Goal: Task Accomplishment & Management: Manage account settings

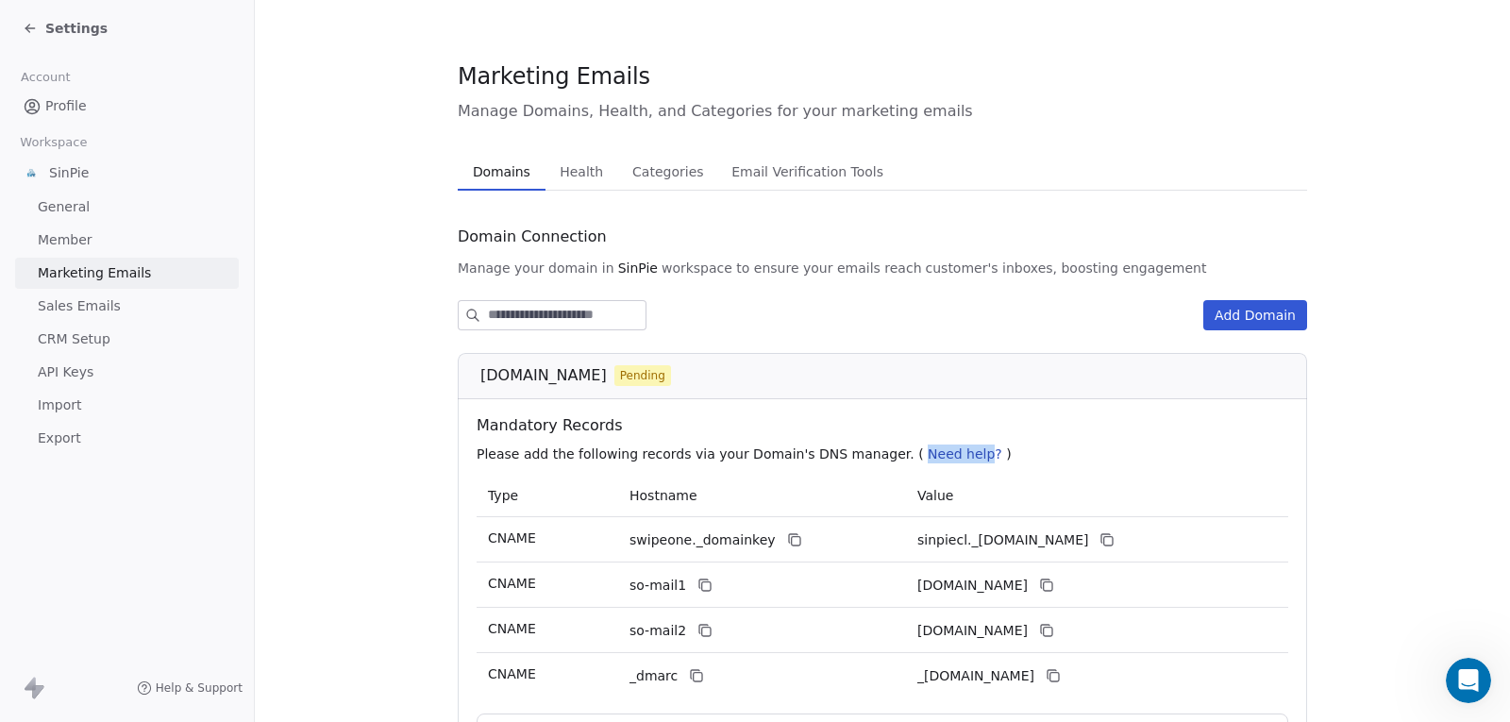
scroll to position [204, 0]
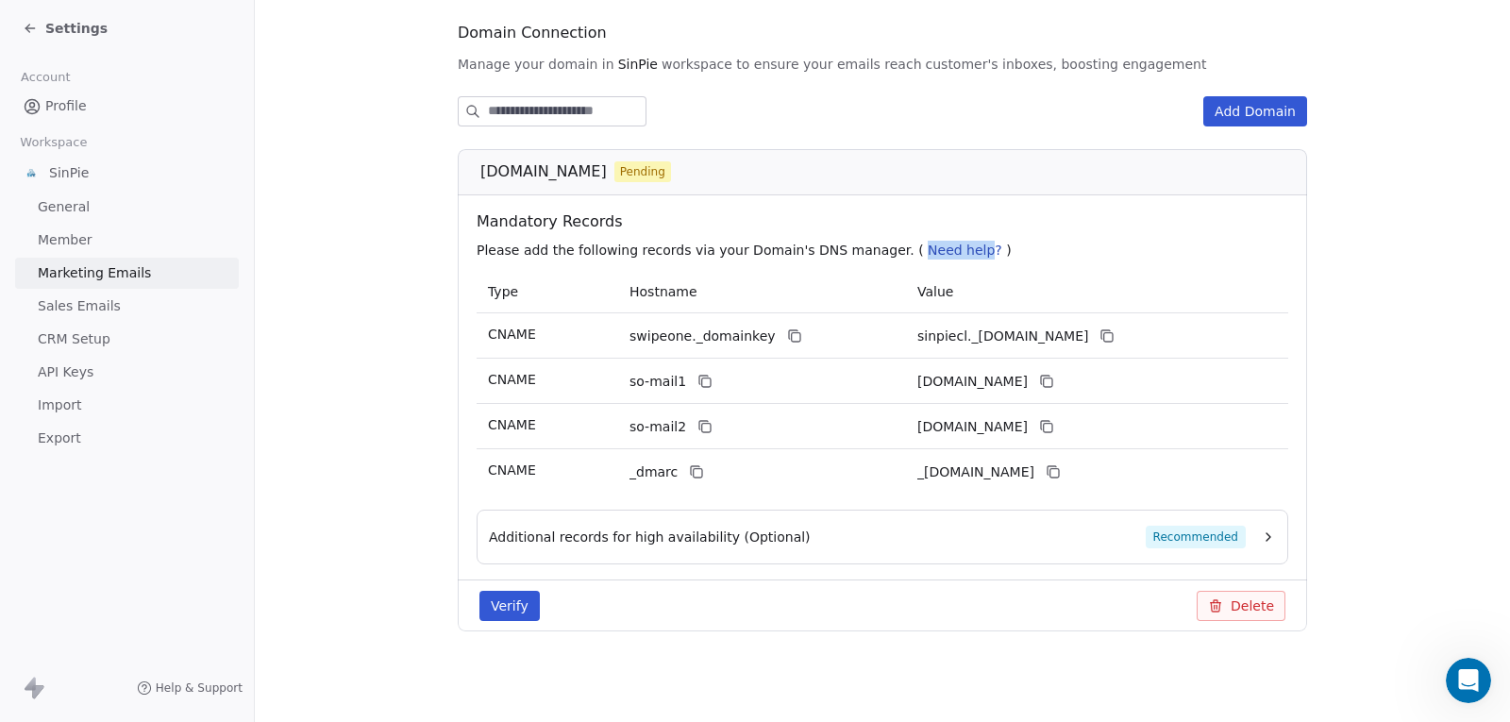
click at [507, 594] on button "Verify" at bounding box center [509, 606] width 60 height 30
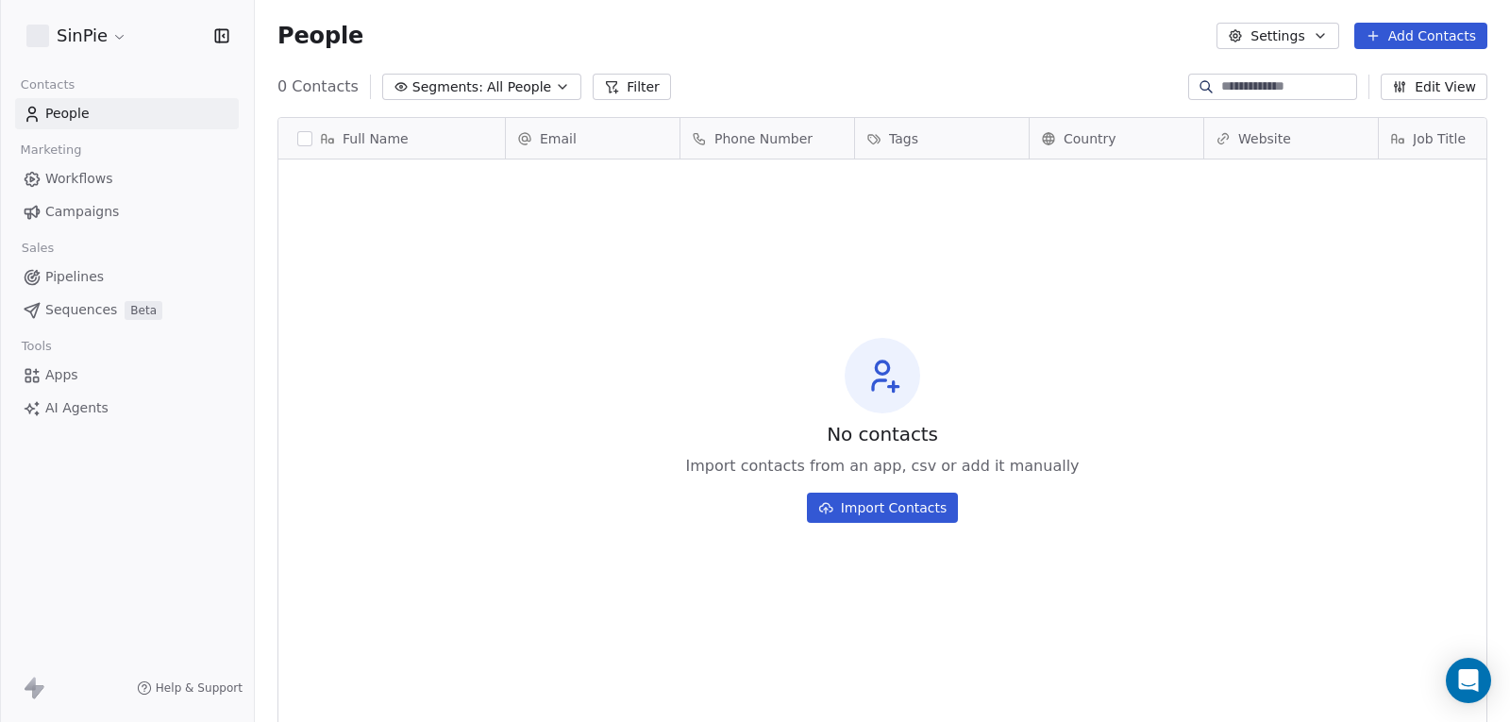
scroll to position [621, 1241]
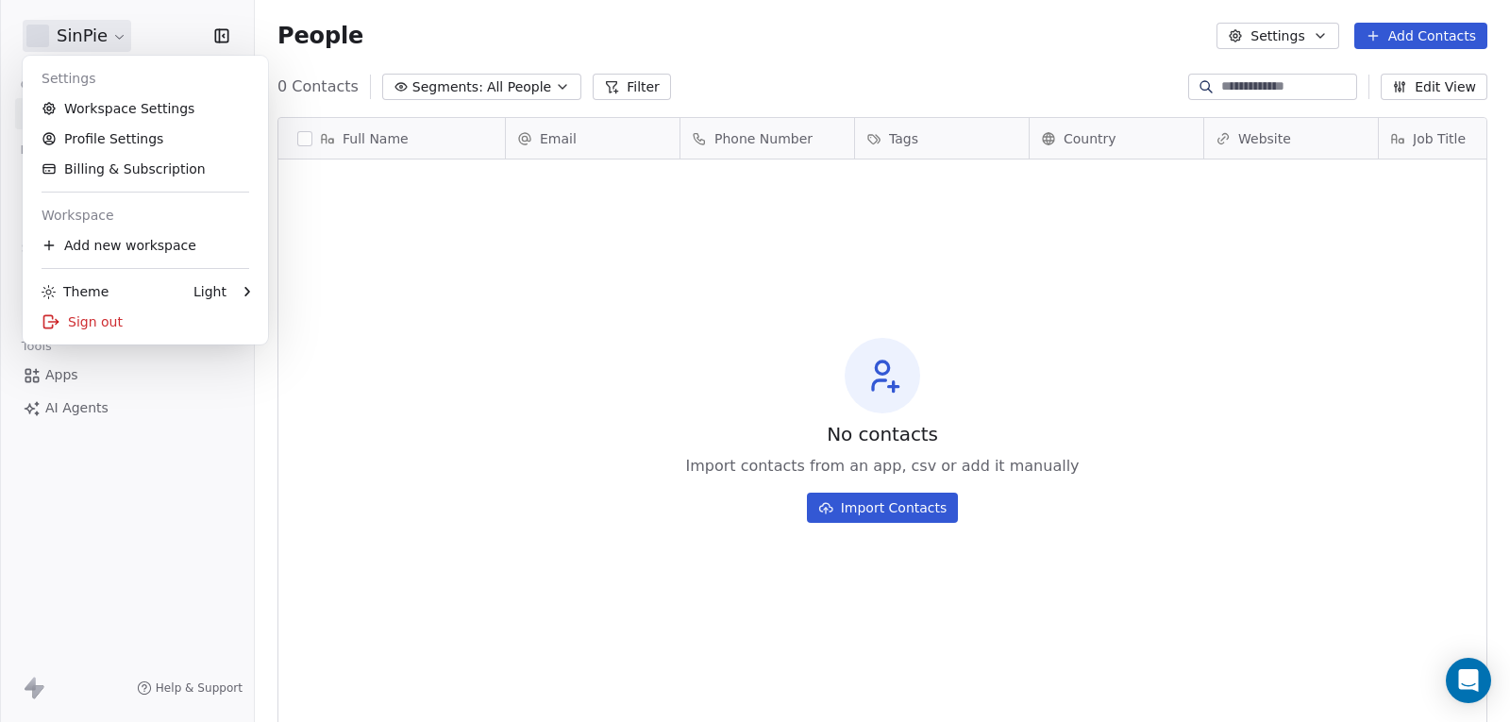
click at [114, 23] on html "SinPie Contacts People Marketing Workflows Campaigns Sales Pipelines Sequences …" at bounding box center [755, 361] width 1510 height 722
click at [131, 106] on link "Workspace Settings" at bounding box center [145, 108] width 230 height 30
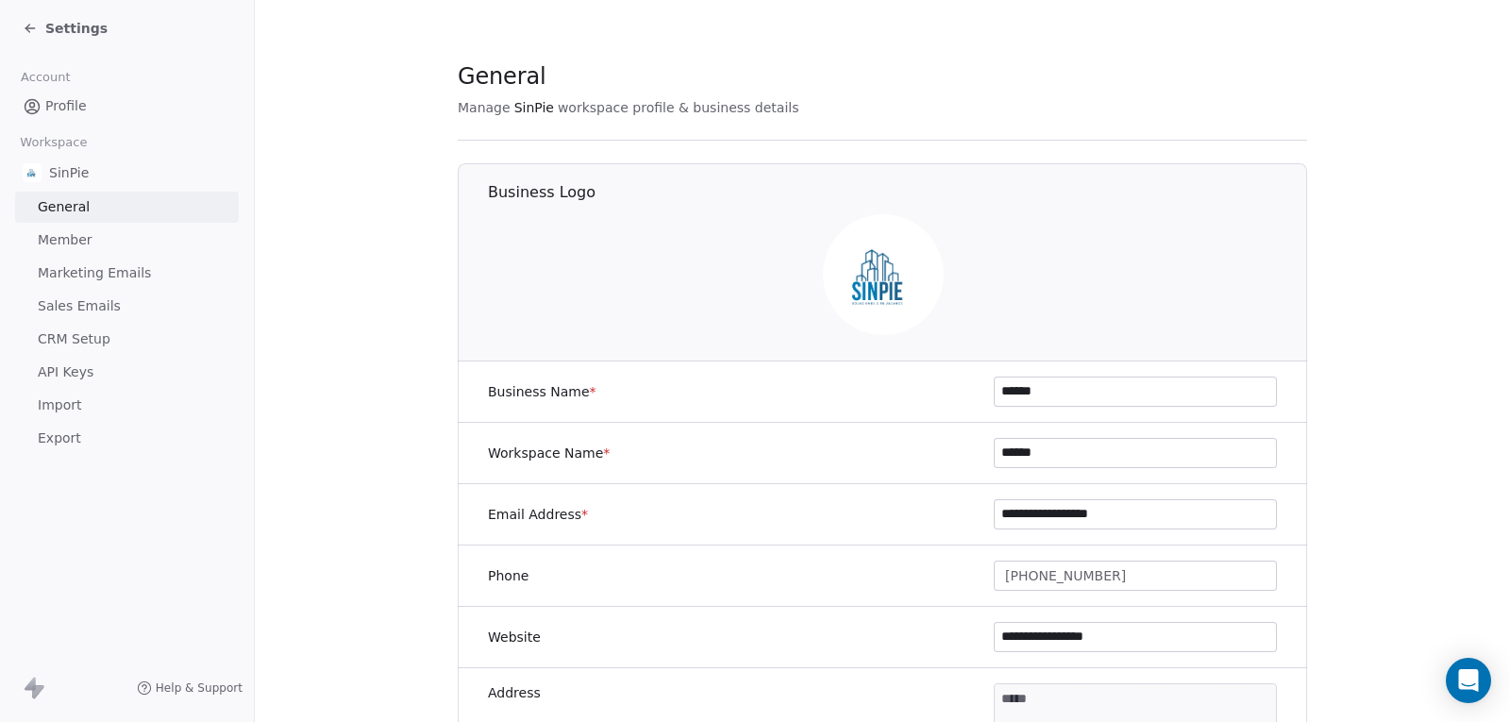
click at [87, 264] on span "Marketing Emails" at bounding box center [94, 273] width 113 height 20
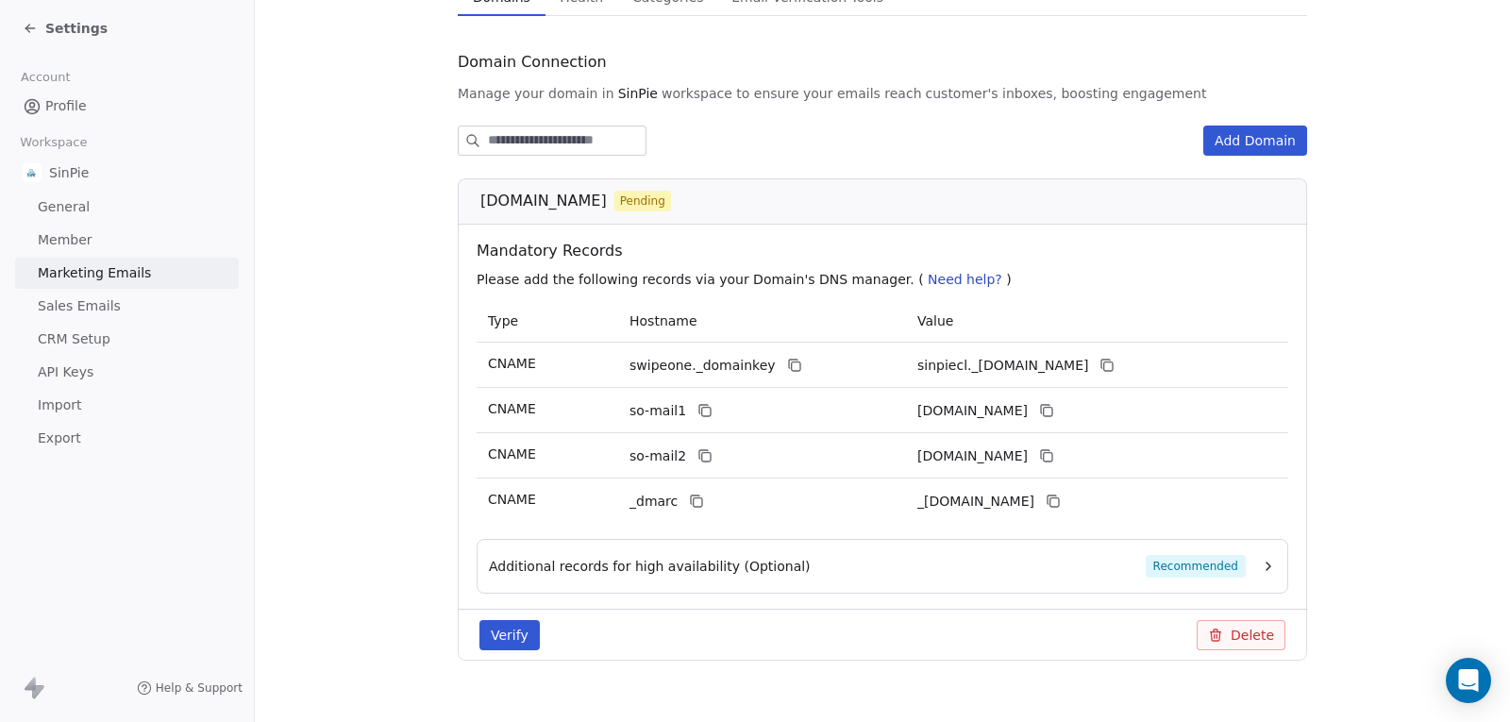
scroll to position [204, 0]
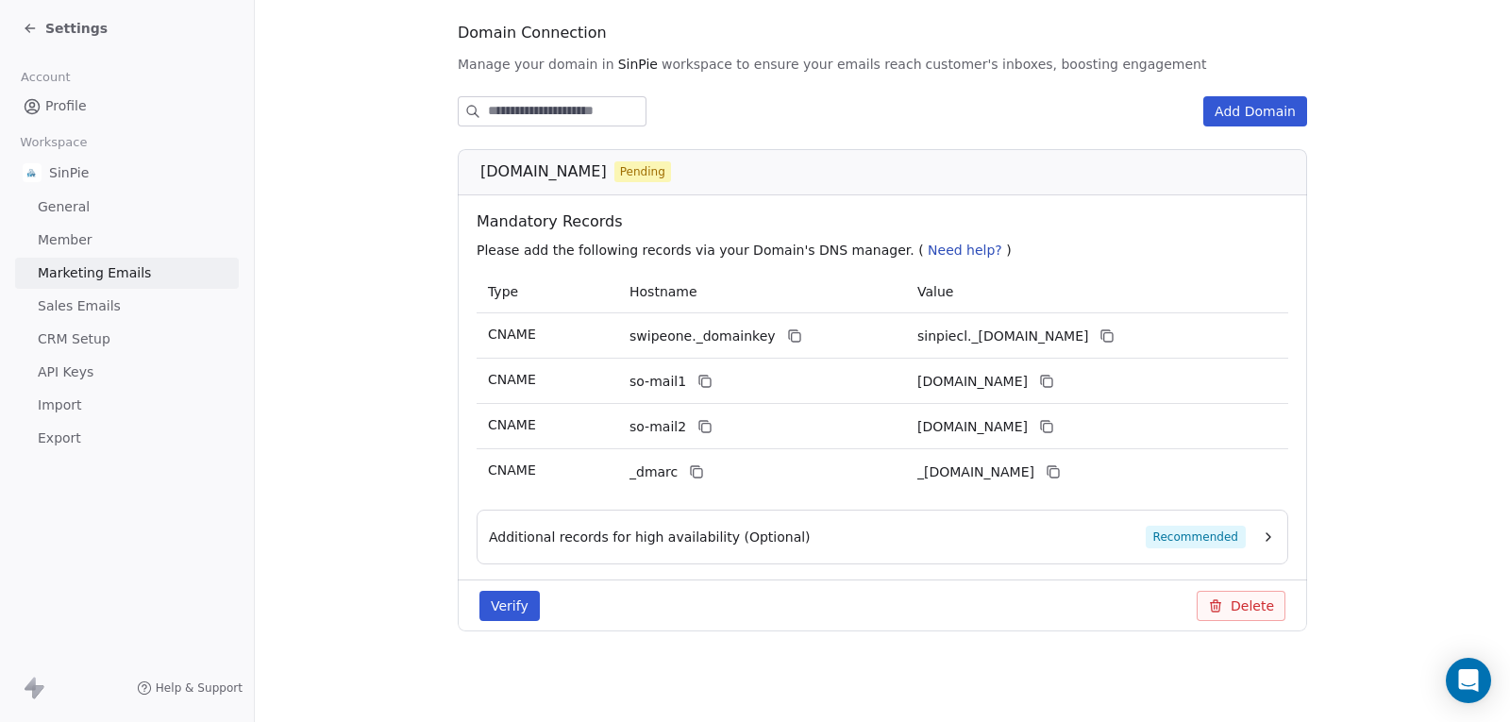
click at [492, 607] on button "Verify" at bounding box center [509, 606] width 60 height 30
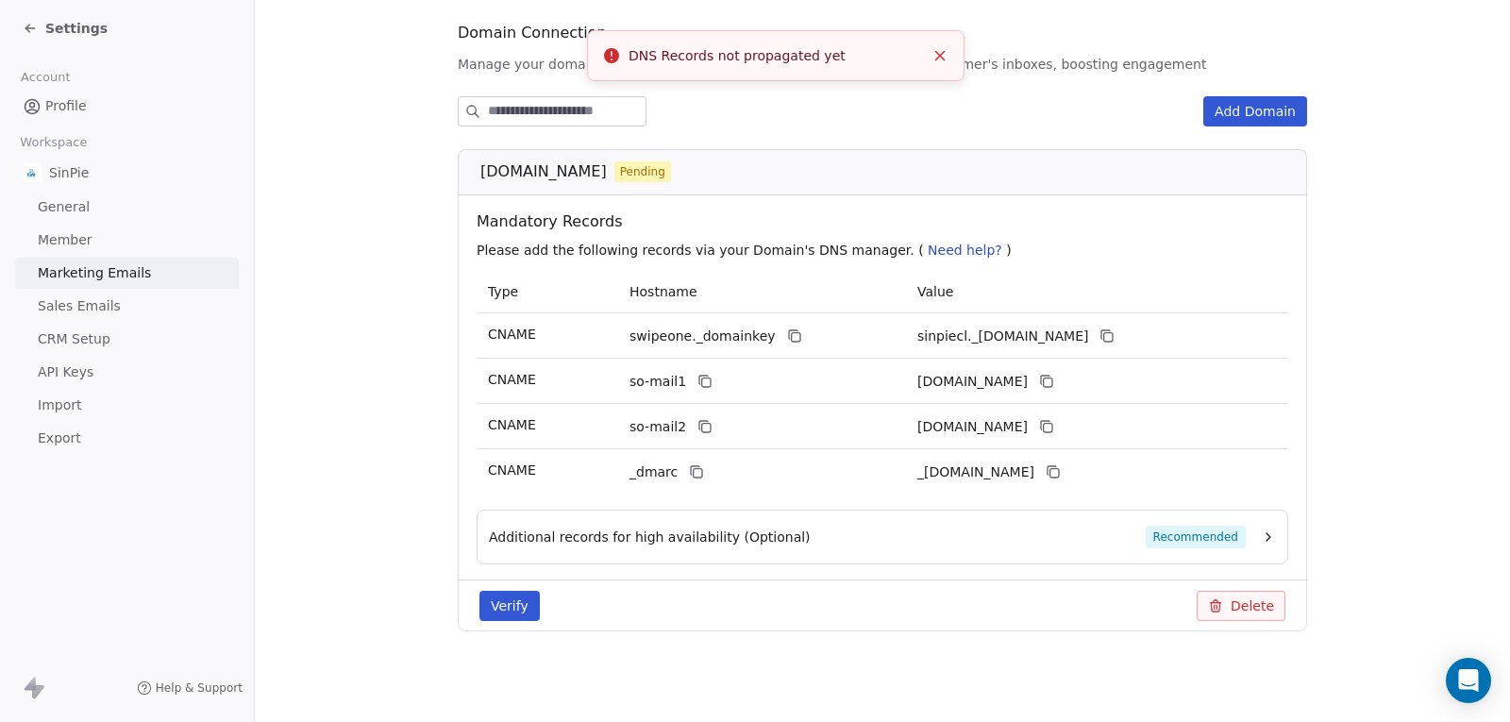
click at [942, 51] on icon "Close toast" at bounding box center [940, 55] width 17 height 17
